Goal: Task Accomplishment & Management: Manage account settings

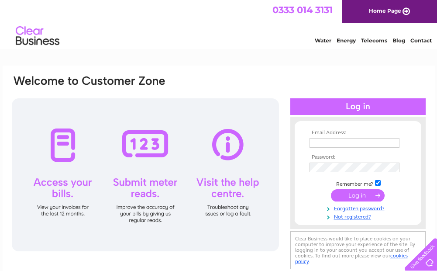
type input "accounts@portmandoors.co.uk"
click at [352, 195] on input "submit" at bounding box center [358, 195] width 54 height 12
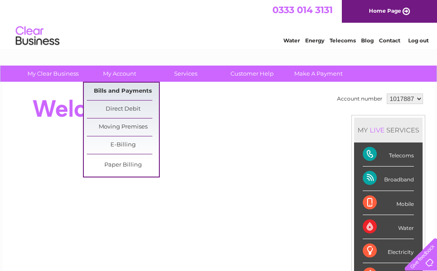
click at [120, 90] on link "Bills and Payments" at bounding box center [123, 90] width 72 height 17
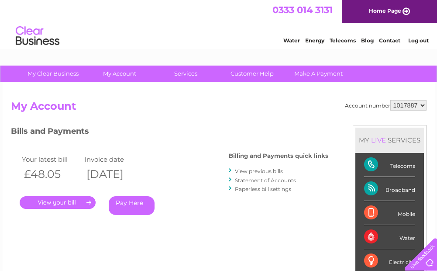
click at [51, 201] on link "." at bounding box center [58, 202] width 76 height 13
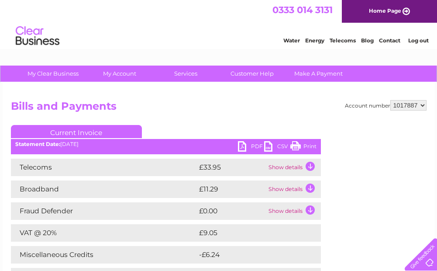
click at [241, 146] on link "PDF" at bounding box center [251, 147] width 26 height 13
